Goal: Transaction & Acquisition: Purchase product/service

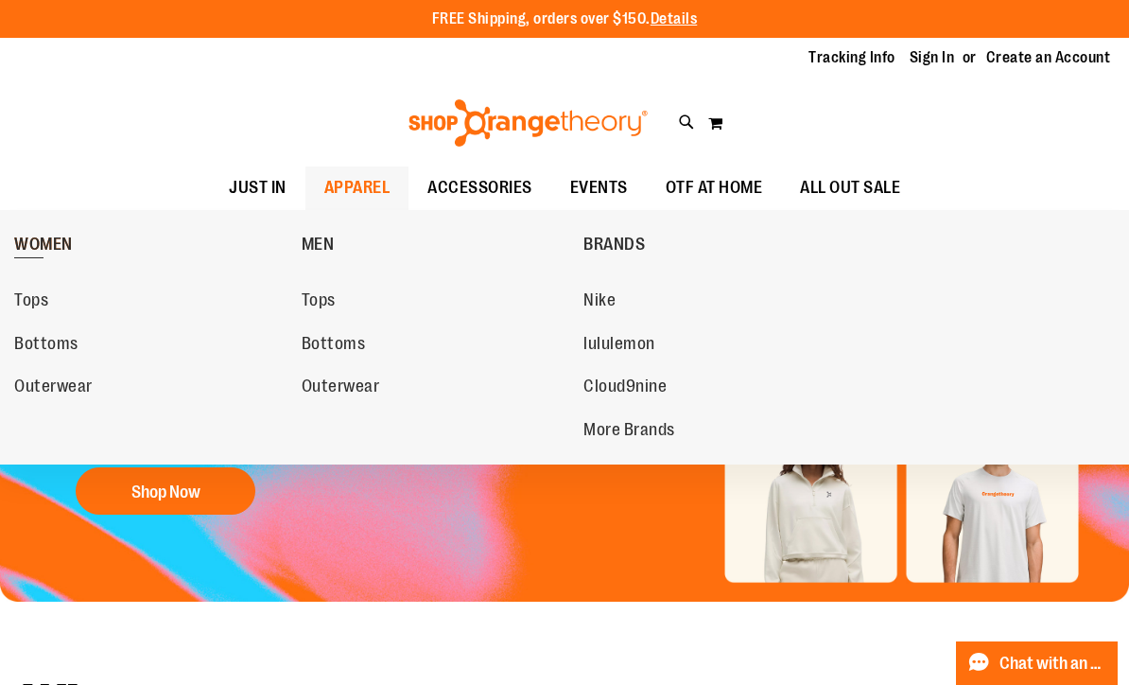
click at [42, 244] on span "WOMEN" at bounding box center [43, 247] width 59 height 24
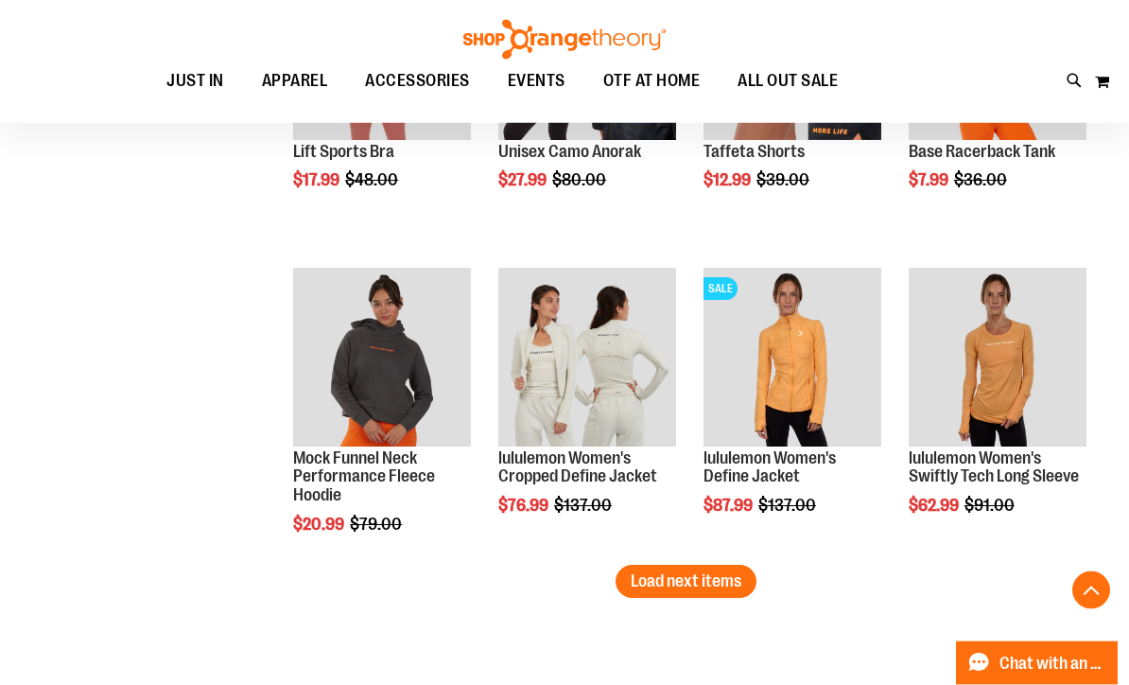
scroll to position [2569, 0]
click at [705, 575] on span "Load next items" at bounding box center [686, 580] width 111 height 19
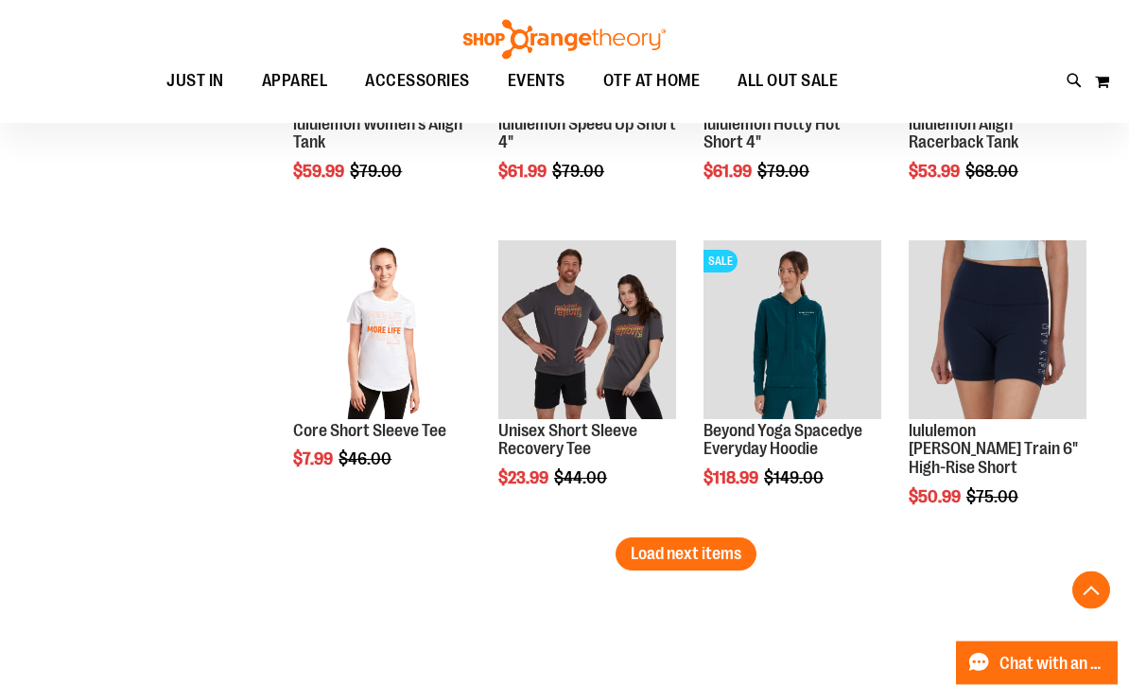
scroll to position [3515, 0]
click at [696, 546] on span "Load next items" at bounding box center [686, 553] width 111 height 19
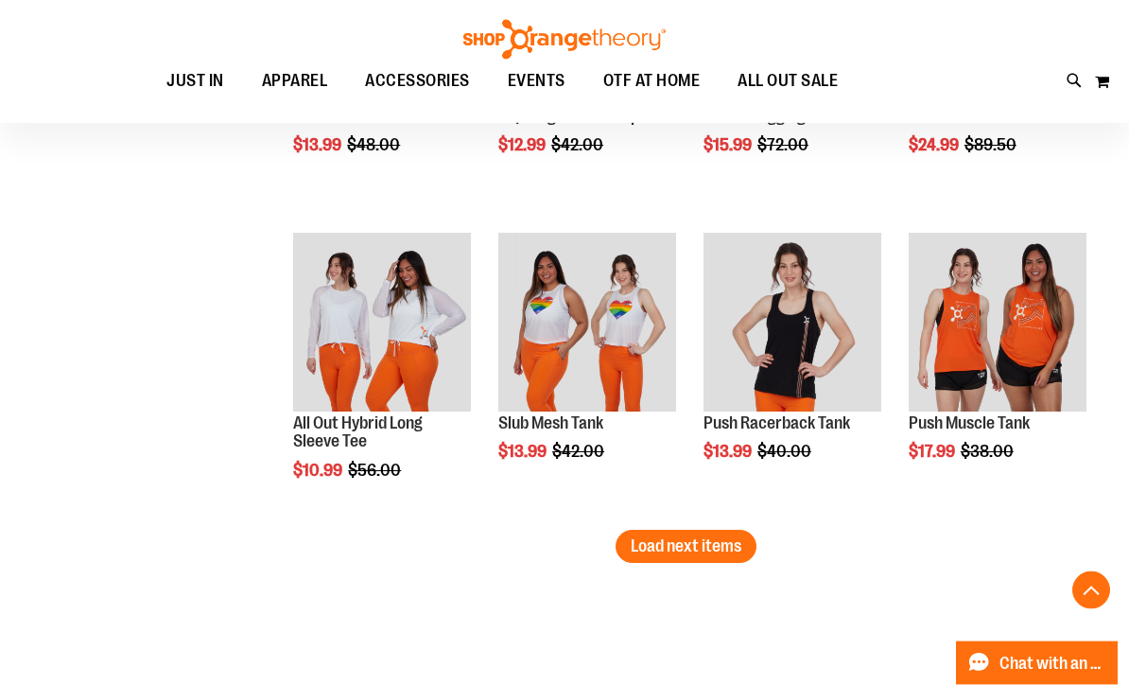
scroll to position [4442, 0]
click at [689, 543] on span "Load next items" at bounding box center [686, 545] width 111 height 19
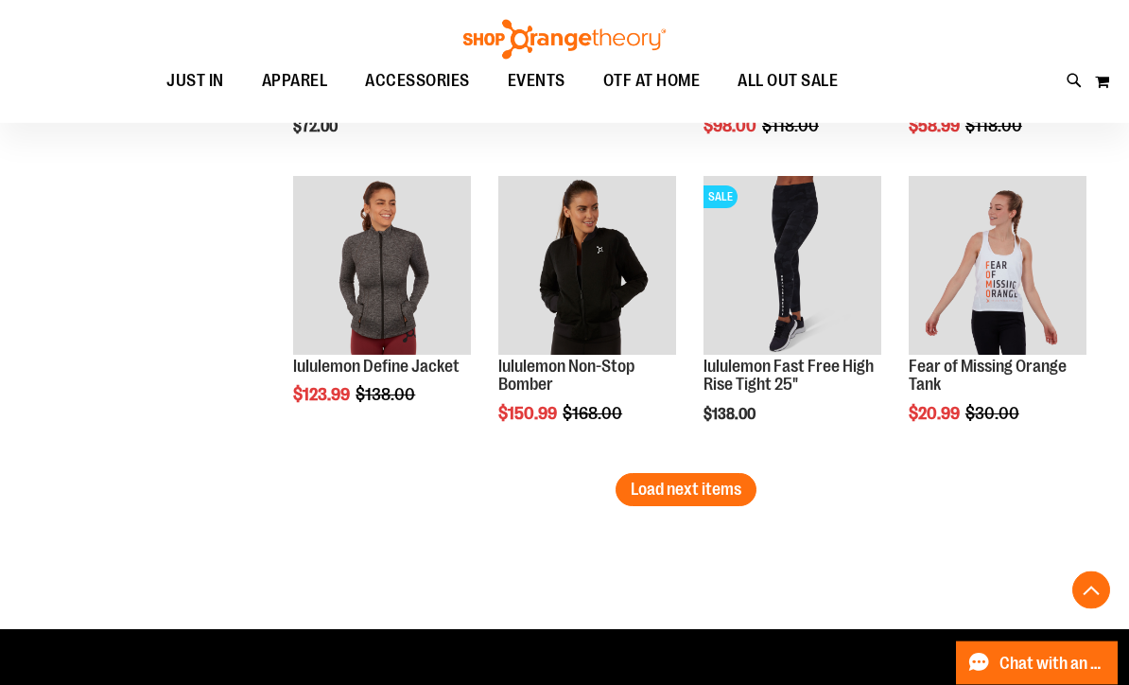
scroll to position [5418, 0]
click at [703, 488] on span "Load next items" at bounding box center [686, 488] width 111 height 19
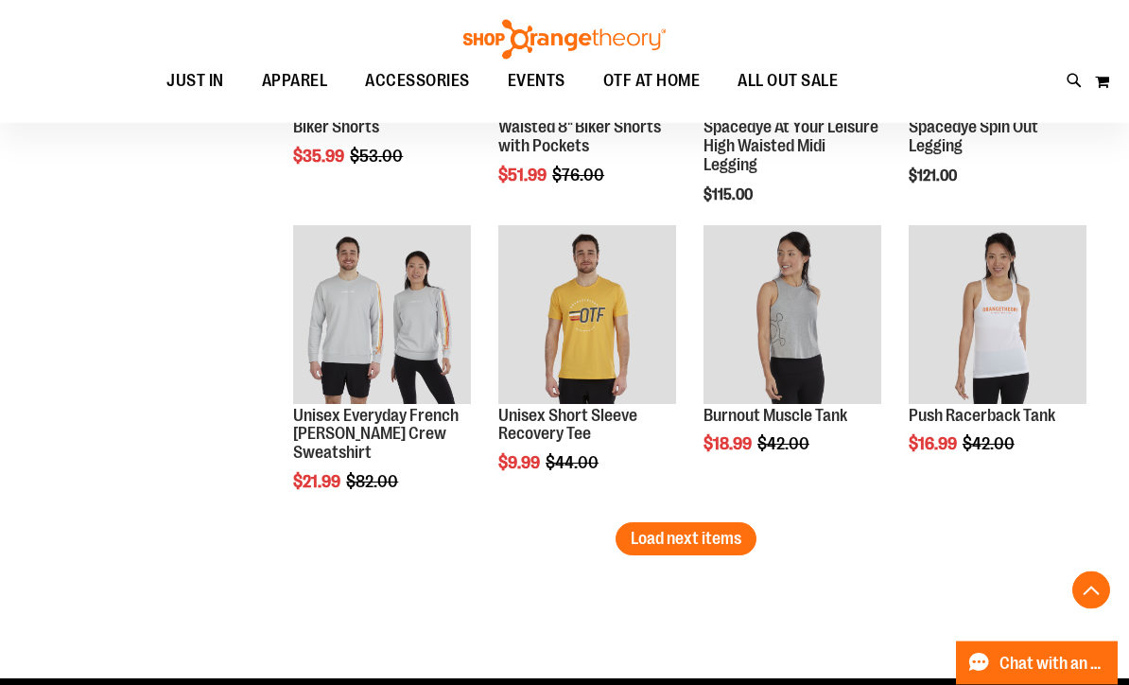
scroll to position [6288, 0]
click at [713, 543] on span "Load next items" at bounding box center [686, 538] width 111 height 19
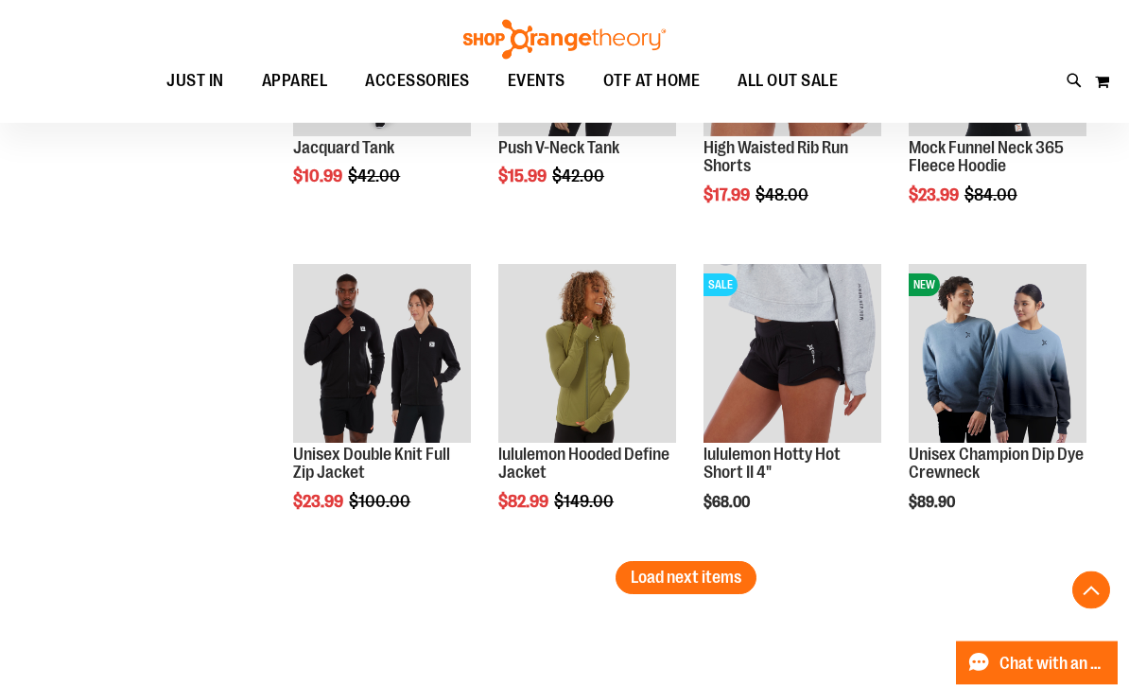
scroll to position [7168, 0]
click at [696, 564] on button "Load next items" at bounding box center [686, 577] width 141 height 33
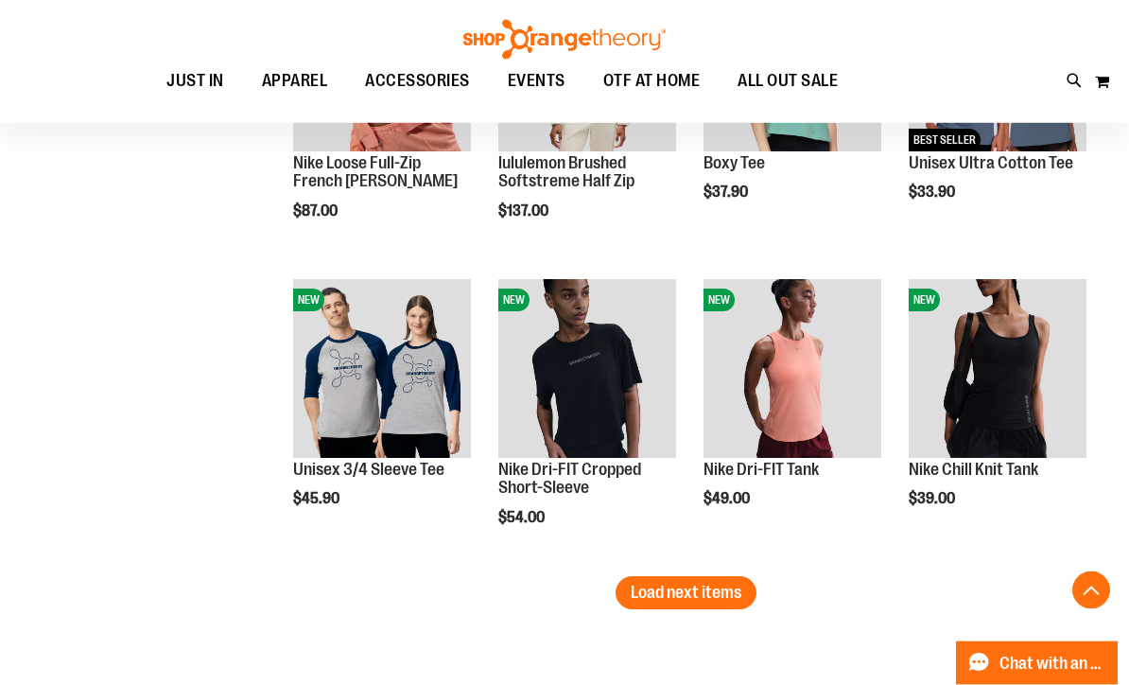
scroll to position [8073, 0]
click at [685, 585] on span "Load next items" at bounding box center [686, 592] width 111 height 19
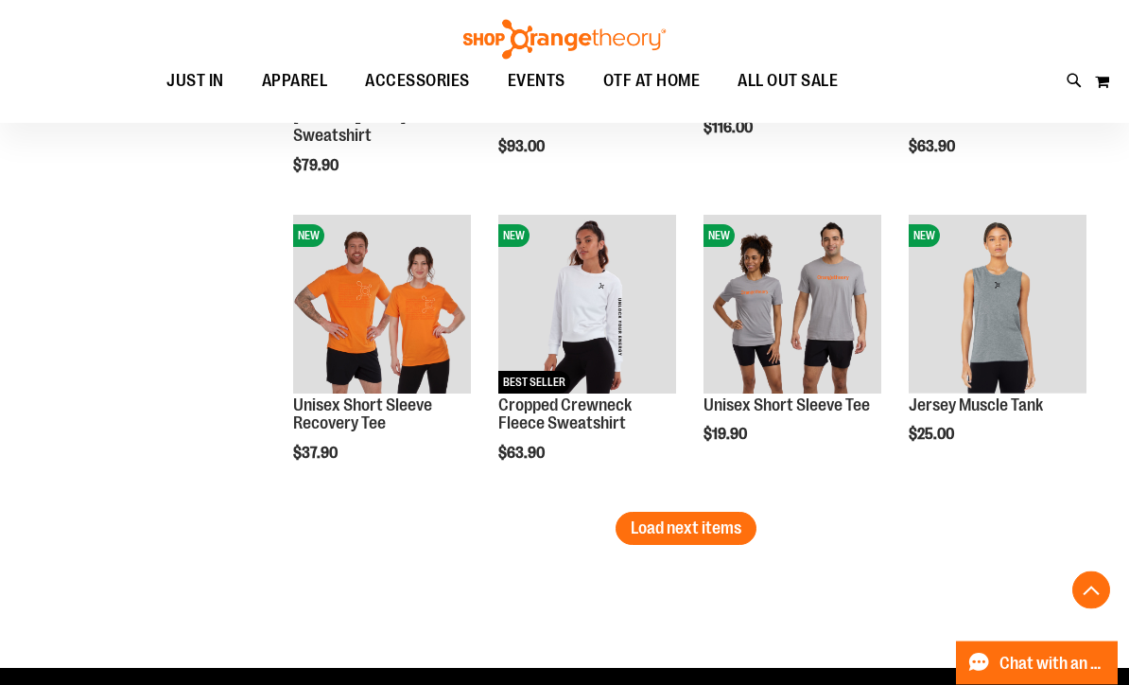
scroll to position [9056, 0]
click at [705, 527] on span "Load next items" at bounding box center [686, 527] width 111 height 19
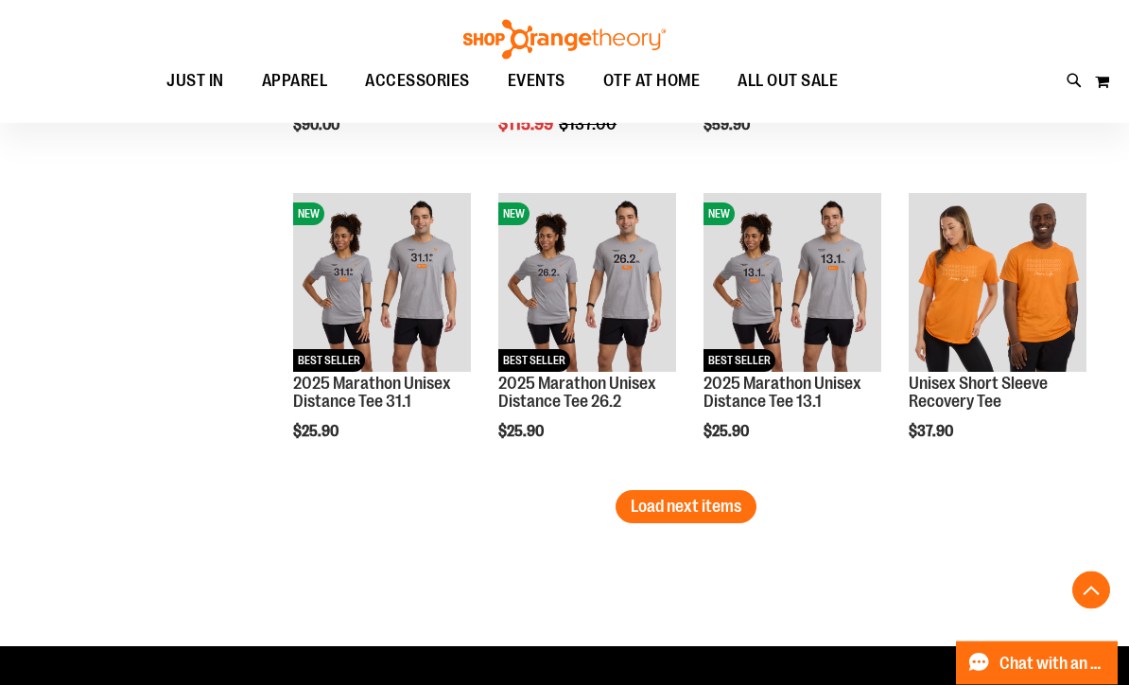
scroll to position [9997, 0]
click at [681, 505] on span "Load next items" at bounding box center [686, 505] width 111 height 19
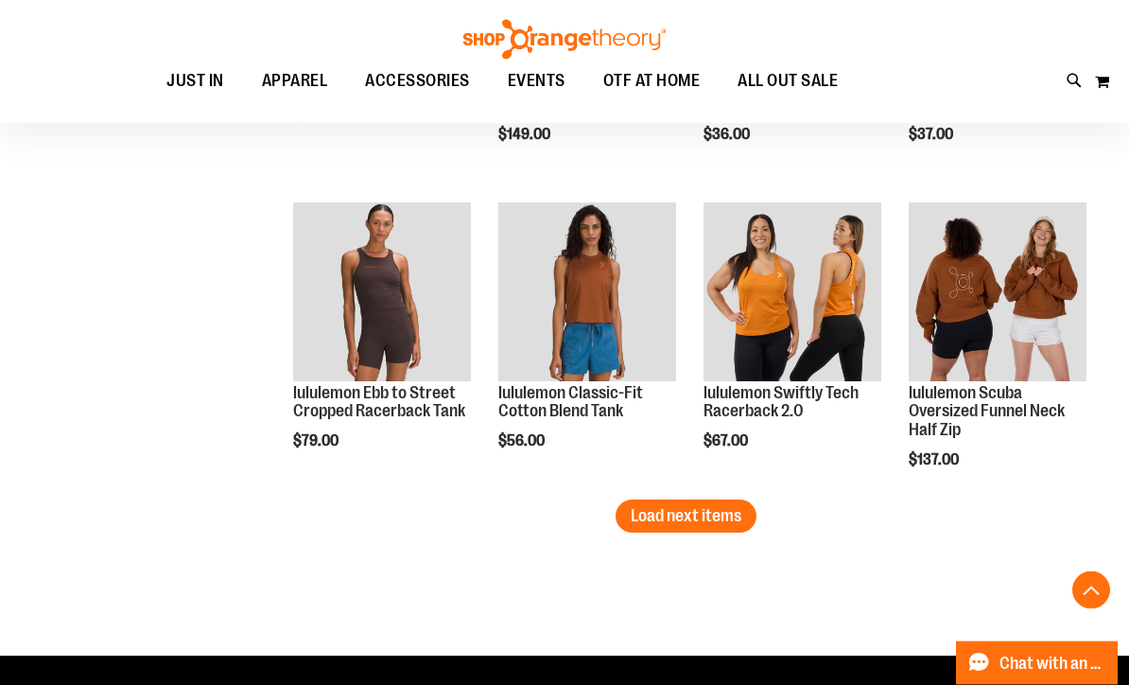
scroll to position [10907, 0]
click at [701, 504] on button "Load next items" at bounding box center [686, 515] width 141 height 33
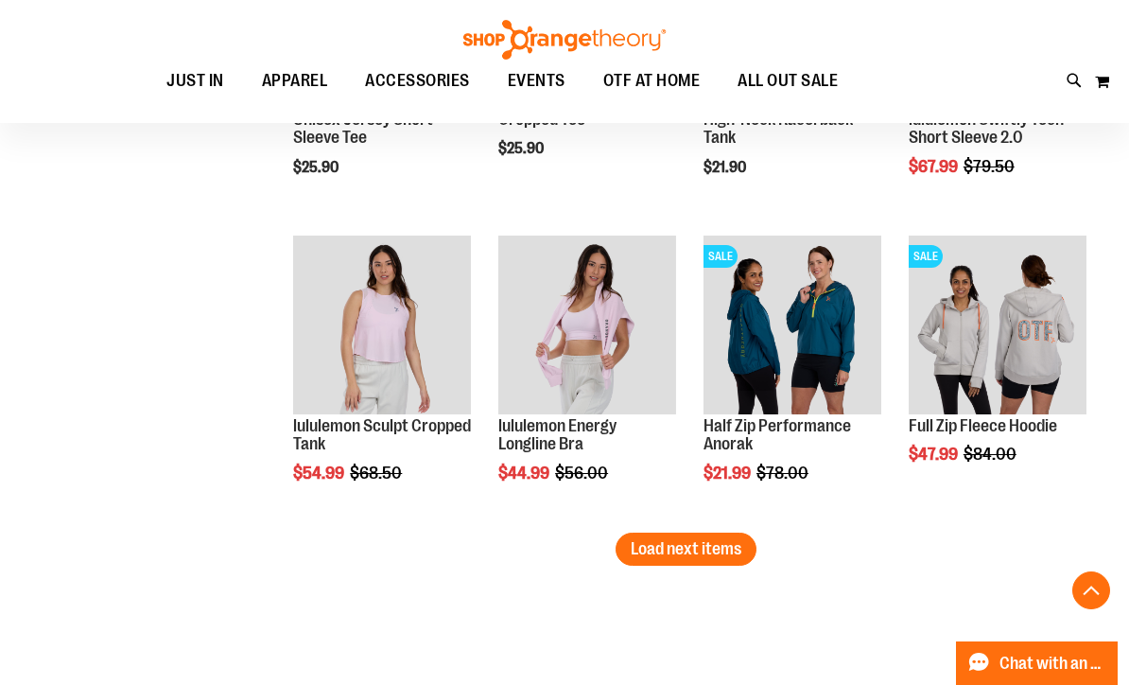
scroll to position [11818, 0]
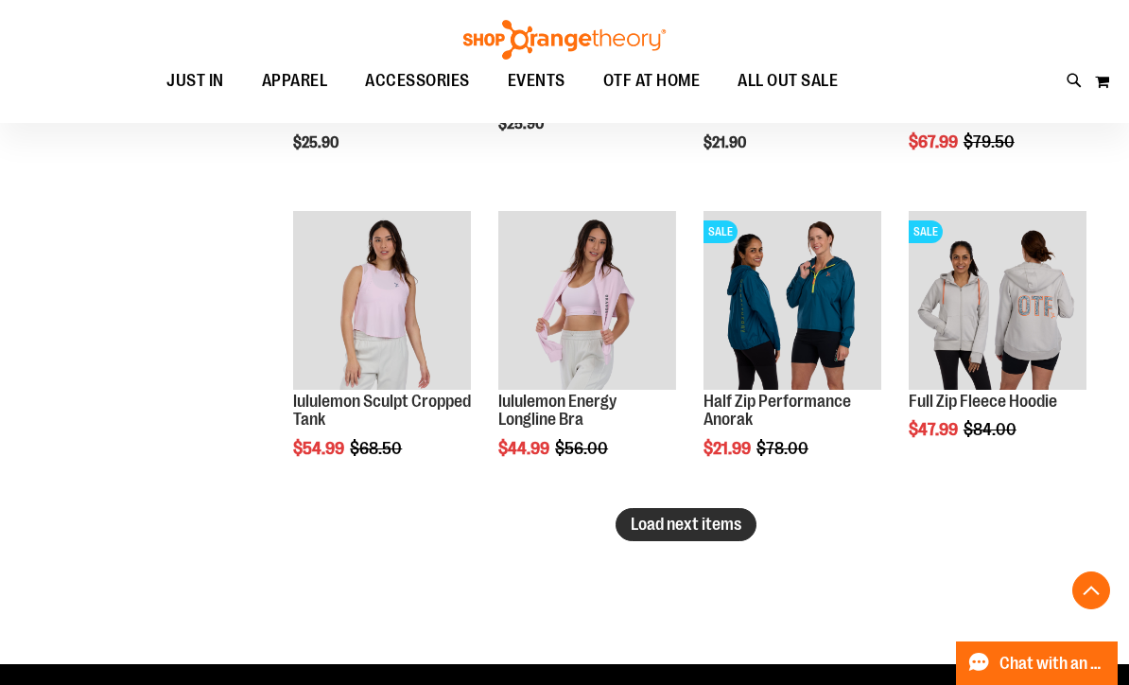
click at [689, 525] on span "Load next items" at bounding box center [686, 523] width 111 height 19
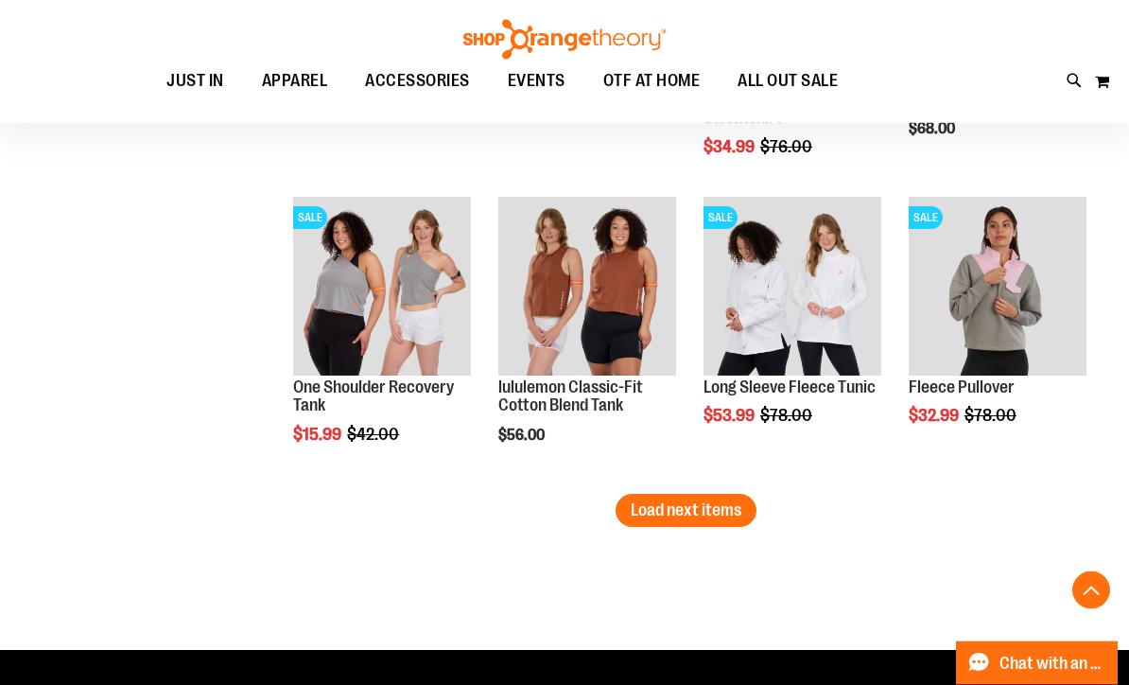
scroll to position [12751, 0]
click at [682, 501] on span "Load next items" at bounding box center [686, 509] width 111 height 19
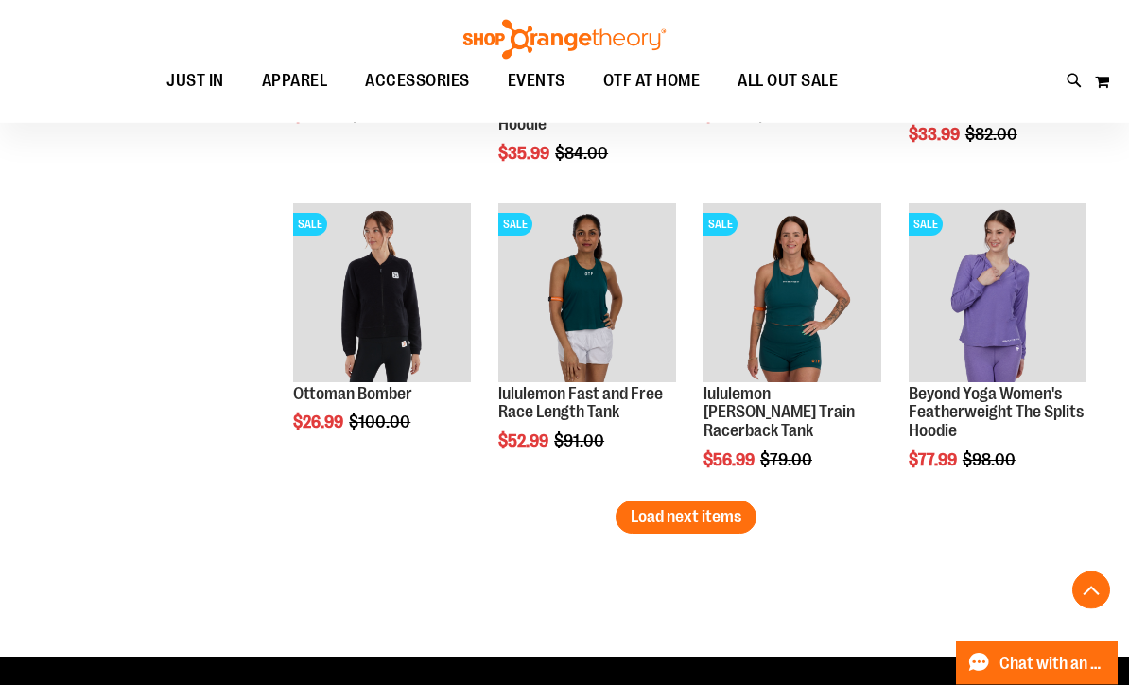
scroll to position [13664, 0]
click at [681, 514] on span "Load next items" at bounding box center [686, 516] width 111 height 19
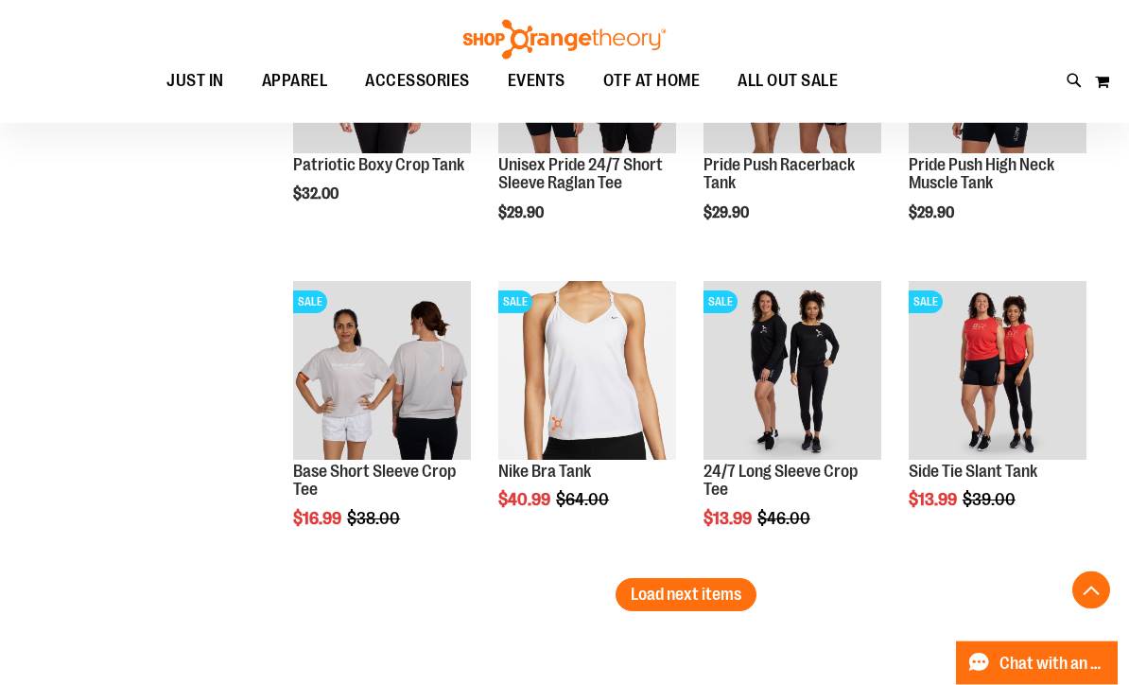
scroll to position [14508, 0]
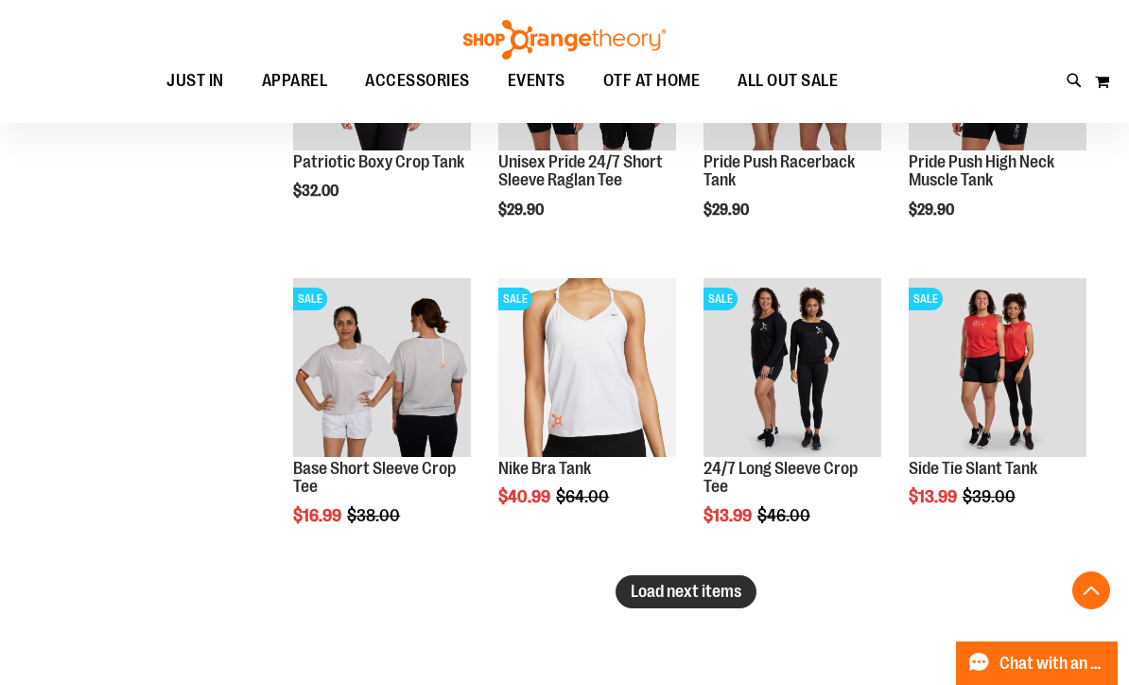
click at [678, 588] on span "Load next items" at bounding box center [686, 591] width 111 height 19
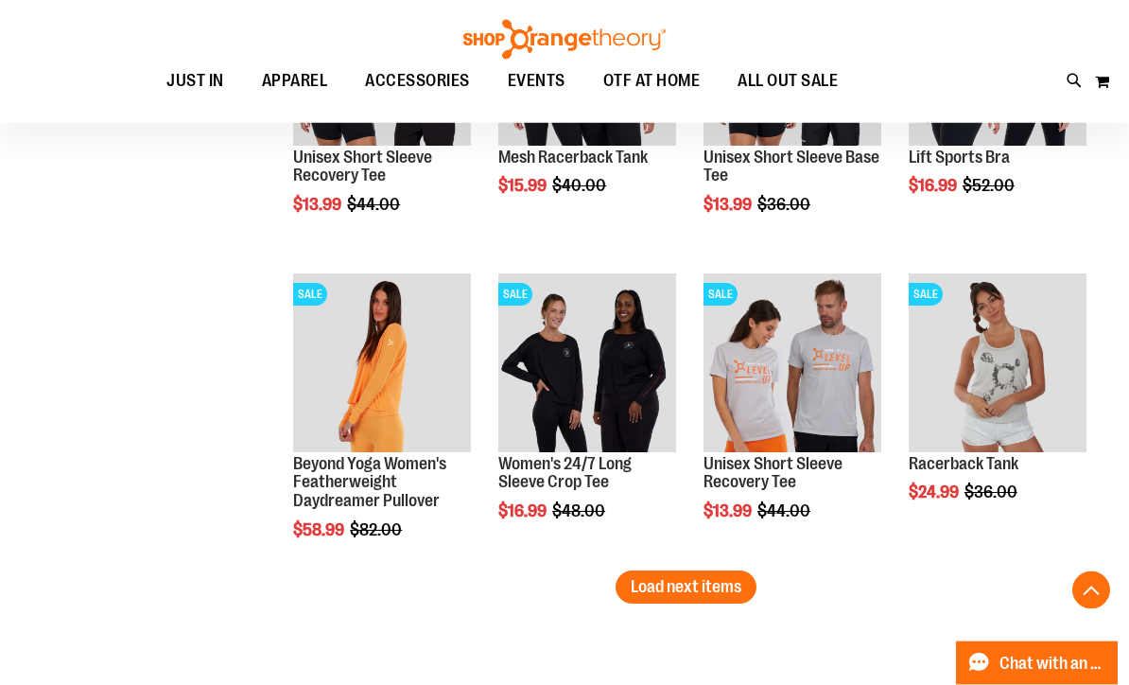
scroll to position [15432, 0]
click at [688, 585] on span "Load next items" at bounding box center [686, 586] width 111 height 19
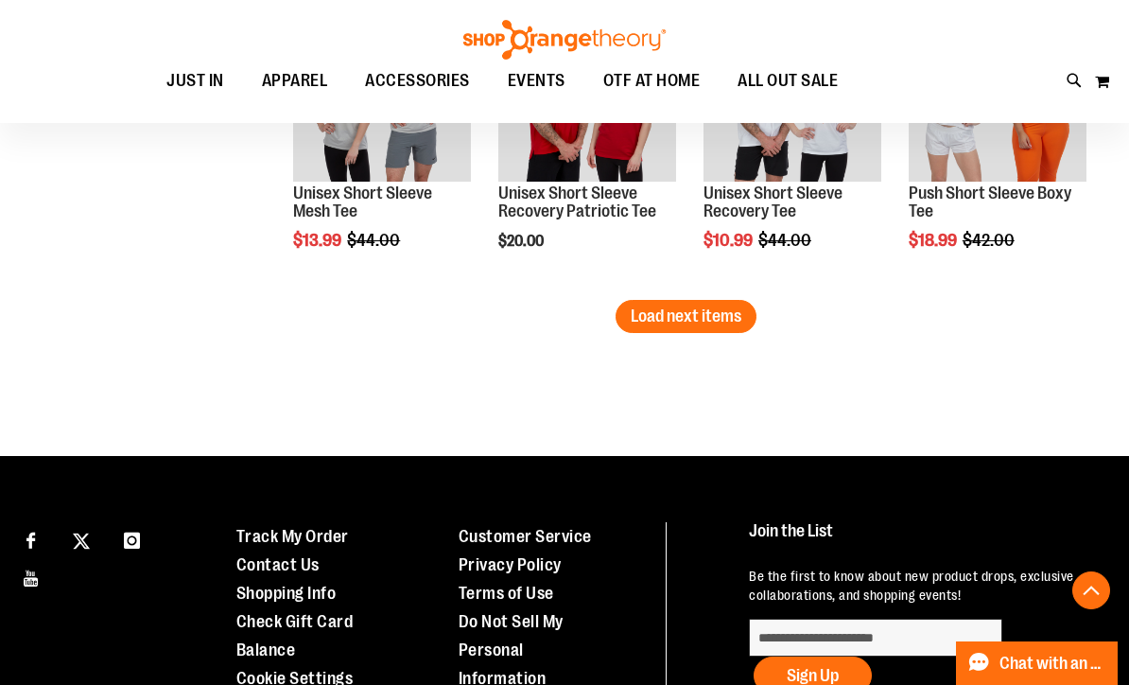
scroll to position [16620, 0]
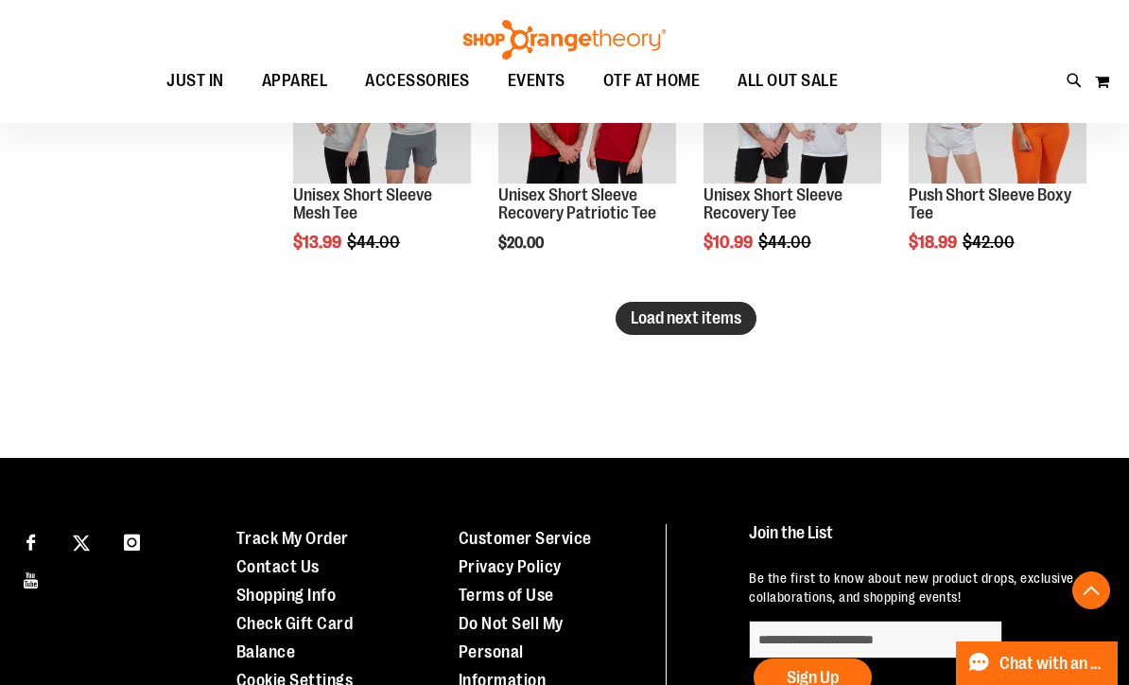
click at [676, 325] on span "Load next items" at bounding box center [686, 317] width 111 height 19
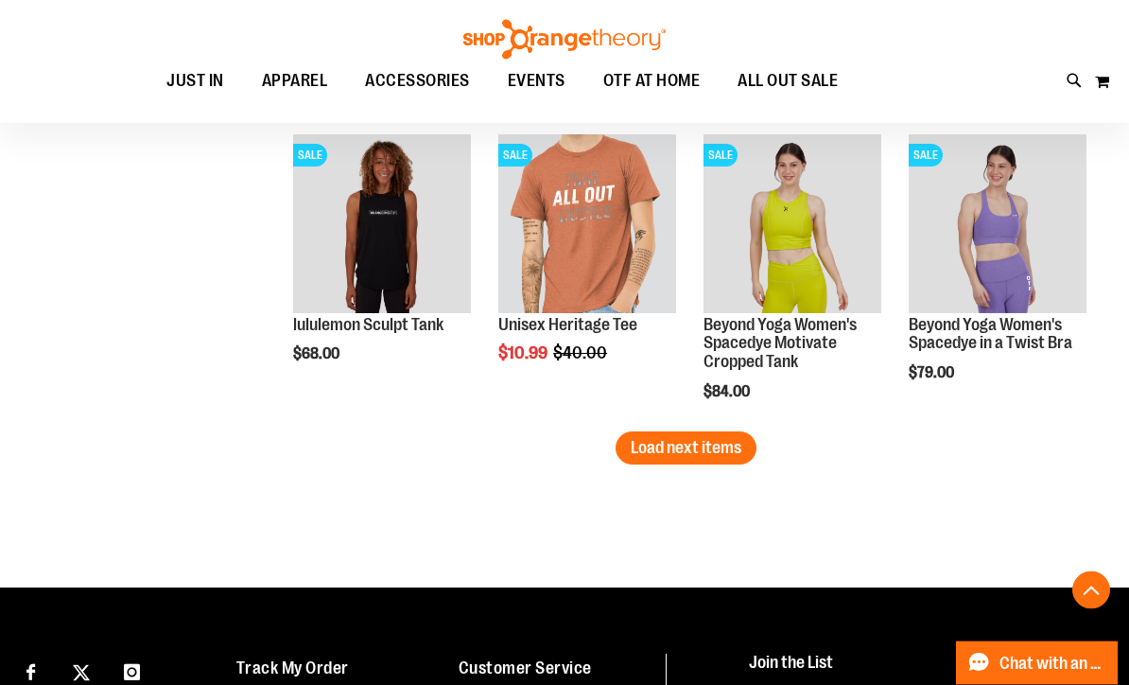
scroll to position [17409, 0]
click at [688, 454] on span "Load next items" at bounding box center [686, 447] width 111 height 19
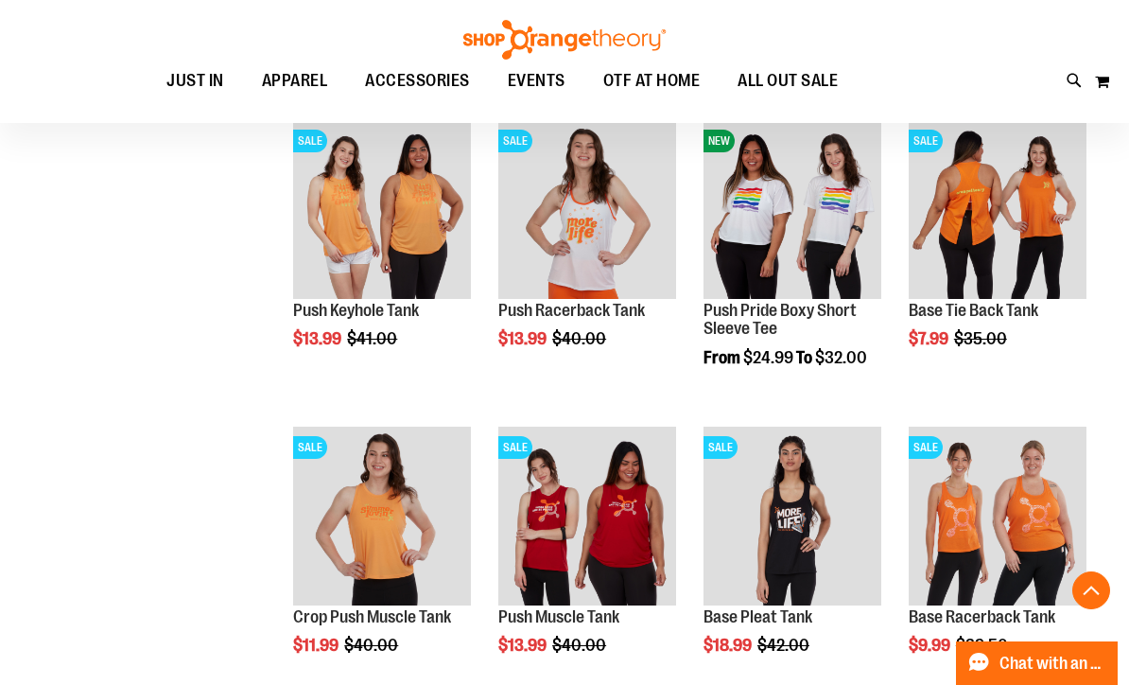
scroll to position [16810, 0]
